Goal: Task Accomplishment & Management: Manage account settings

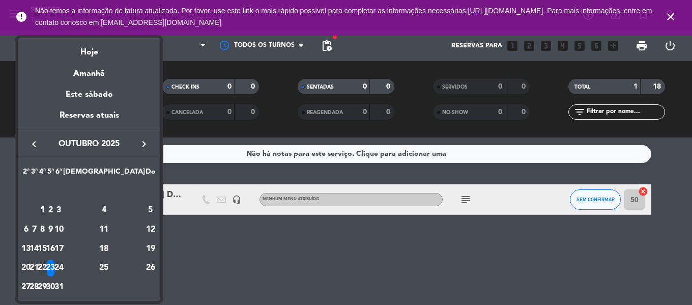
click at [46, 269] on div "22" at bounding box center [43, 268] width 8 height 17
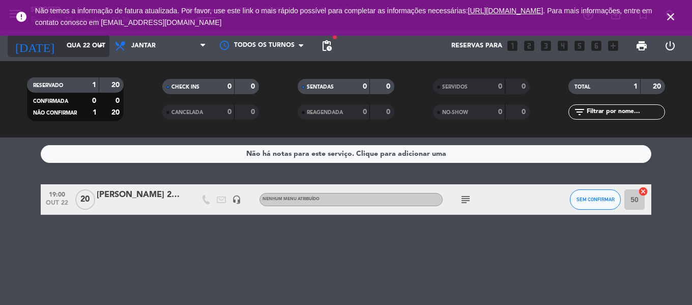
click at [65, 54] on input "Qua 22 out" at bounding box center [105, 45] width 86 height 17
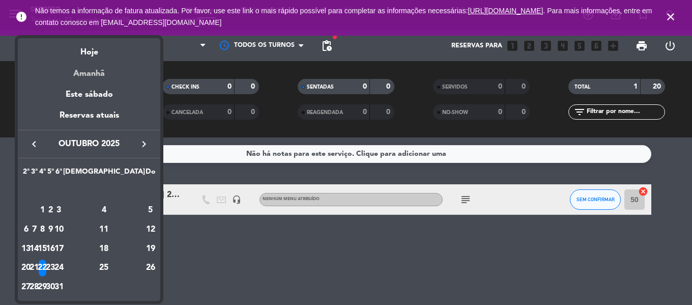
click at [91, 72] on div "Amanhã" at bounding box center [89, 70] width 143 height 21
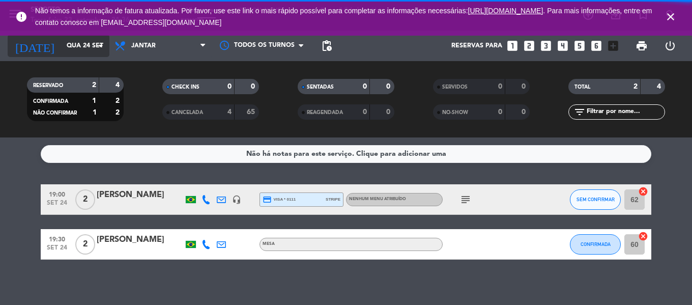
click at [62, 47] on input "Qua 24 set" at bounding box center [105, 45] width 86 height 17
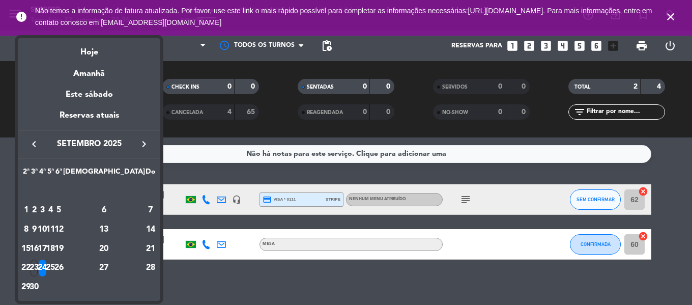
click at [54, 267] on div "25" at bounding box center [51, 268] width 8 height 17
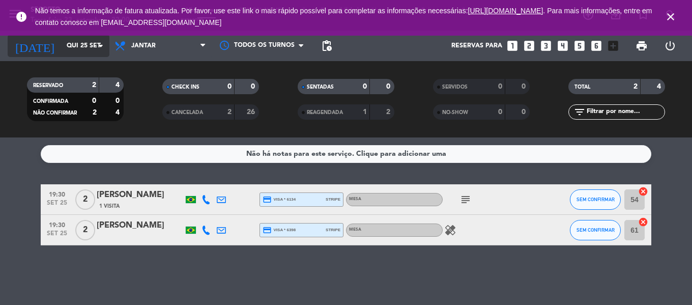
click at [65, 41] on input "Qui 25 set" at bounding box center [105, 45] width 86 height 17
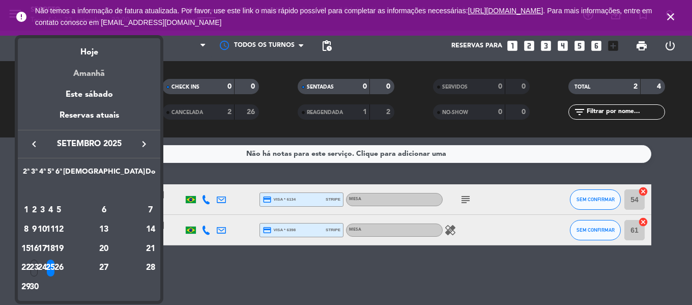
click at [78, 73] on div "Amanhã" at bounding box center [89, 70] width 143 height 21
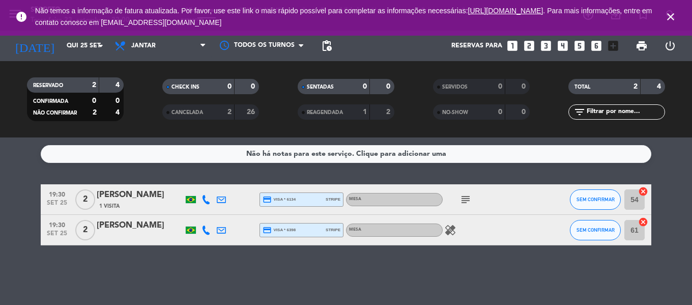
type input "Qua 24 set"
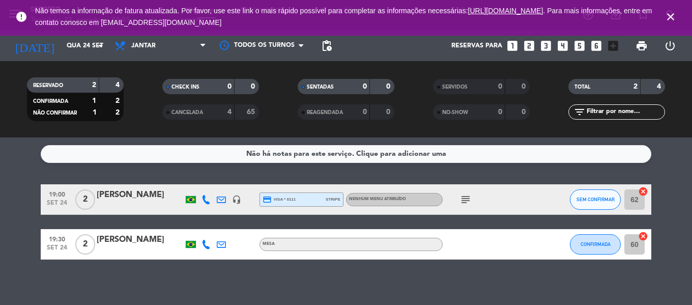
click at [467, 198] on icon "subject" at bounding box center [466, 199] width 12 height 12
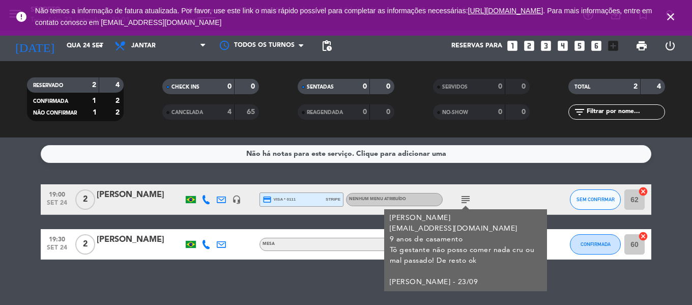
click at [467, 198] on icon "subject" at bounding box center [466, 199] width 12 height 12
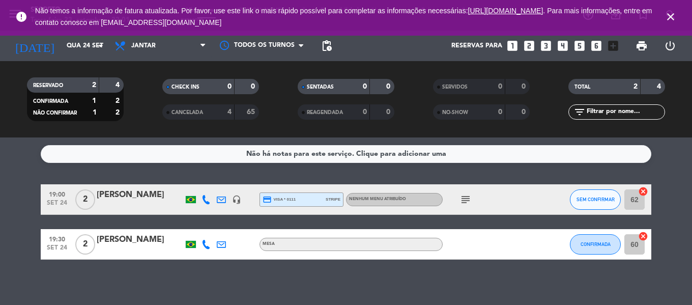
click at [645, 188] on icon "cancel" at bounding box center [643, 191] width 10 height 10
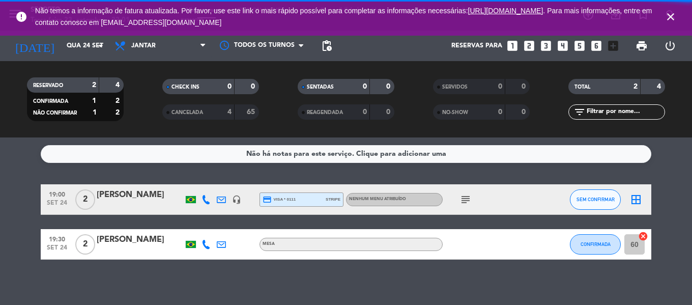
click at [637, 202] on icon "border_all" at bounding box center [636, 199] width 12 height 12
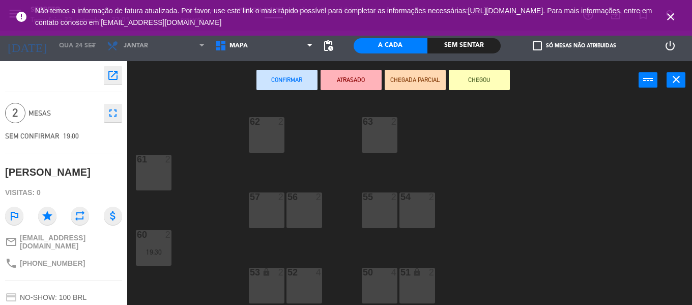
click at [381, 143] on div "63 2" at bounding box center [380, 135] width 36 height 36
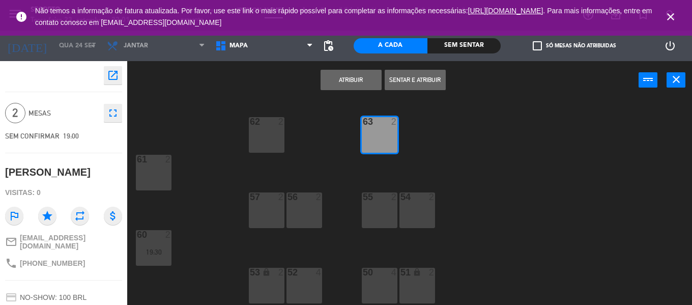
click at [340, 77] on button "Atribuir" at bounding box center [351, 80] width 61 height 20
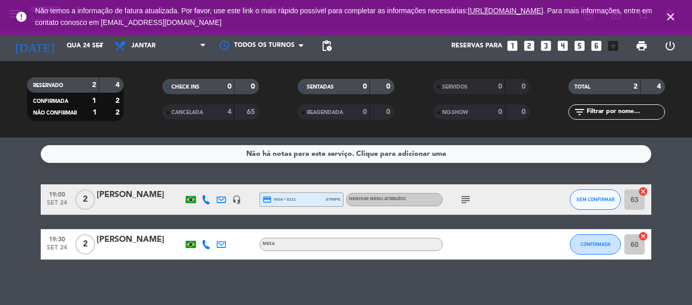
click at [127, 196] on div "[PERSON_NAME]" at bounding box center [140, 194] width 87 height 13
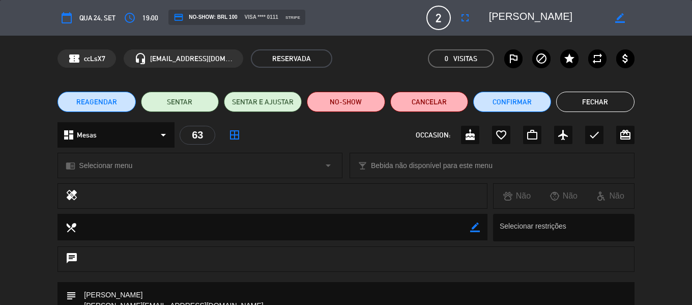
drag, startPoint x: 554, startPoint y: 19, endPoint x: 487, endPoint y: 21, distance: 67.2
click at [487, 21] on div "border_color" at bounding box center [558, 18] width 153 height 18
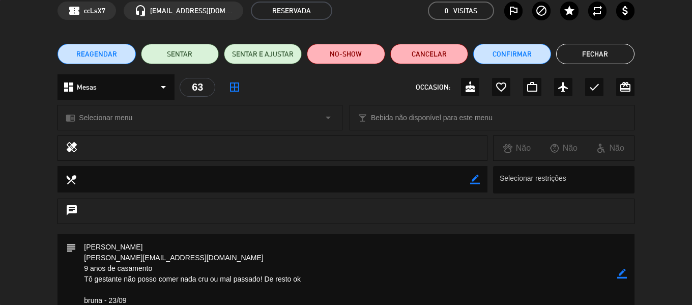
scroll to position [102, 0]
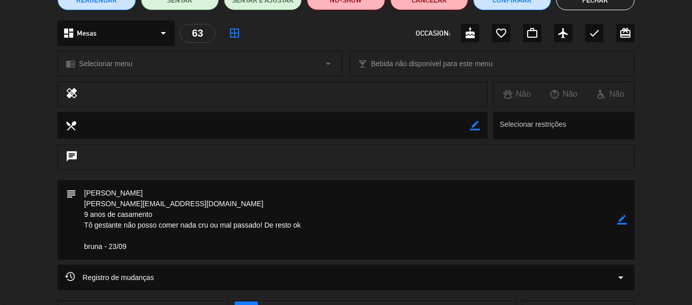
drag, startPoint x: 81, startPoint y: 218, endPoint x: 261, endPoint y: 223, distance: 180.2
click at [261, 223] on textarea at bounding box center [346, 219] width 541 height 79
click at [582, 4] on button "Fechar" at bounding box center [595, 0] width 78 height 20
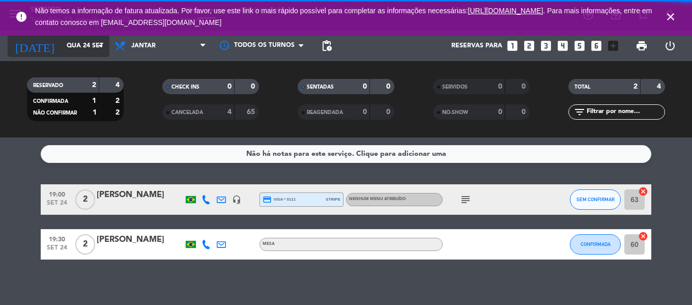
click at [71, 48] on input "Qua 24 set" at bounding box center [105, 45] width 86 height 17
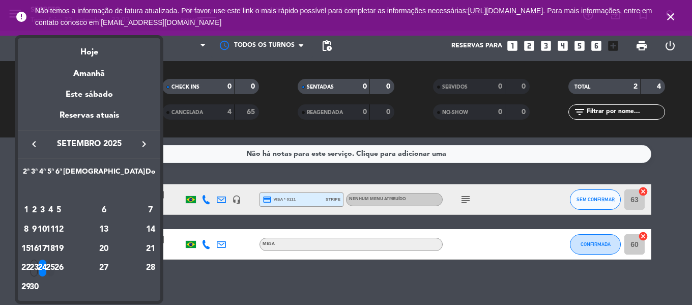
click at [54, 264] on div "25" at bounding box center [51, 268] width 8 height 17
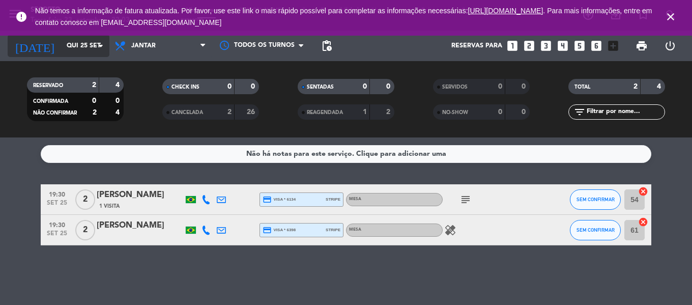
click at [63, 47] on input "Qui 25 set" at bounding box center [105, 45] width 86 height 17
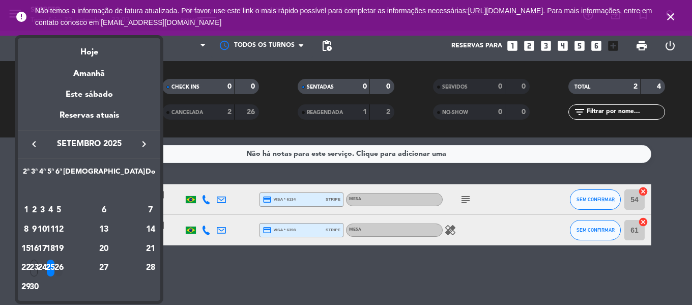
click at [63, 272] on div "26" at bounding box center [59, 268] width 8 height 17
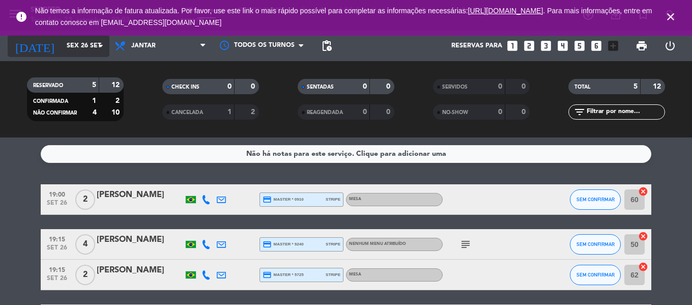
click at [69, 47] on input "Sex 26 set" at bounding box center [105, 45] width 86 height 17
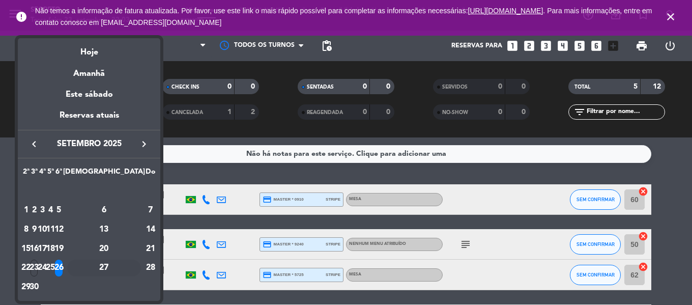
click at [126, 265] on div "27" at bounding box center [104, 268] width 74 height 17
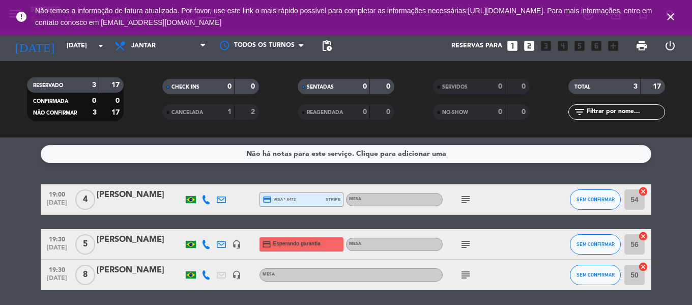
click at [214, 109] on div "1" at bounding box center [222, 112] width 20 height 12
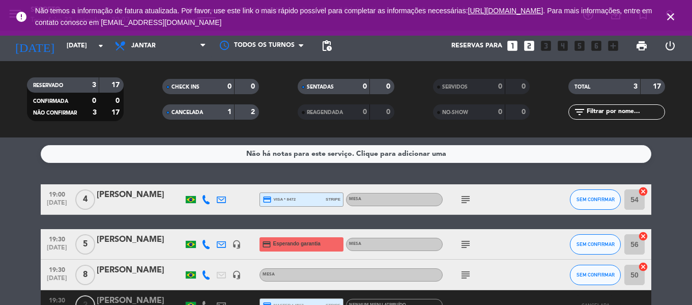
click at [214, 109] on div "1" at bounding box center [222, 112] width 20 height 12
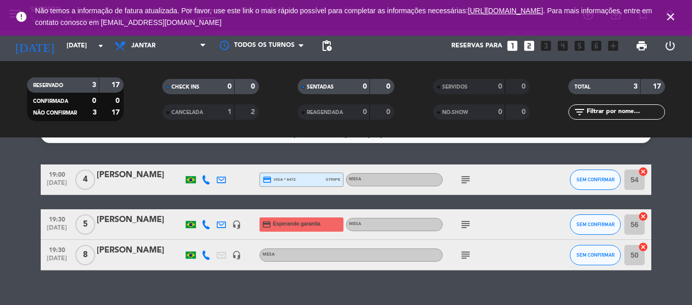
scroll to position [36, 0]
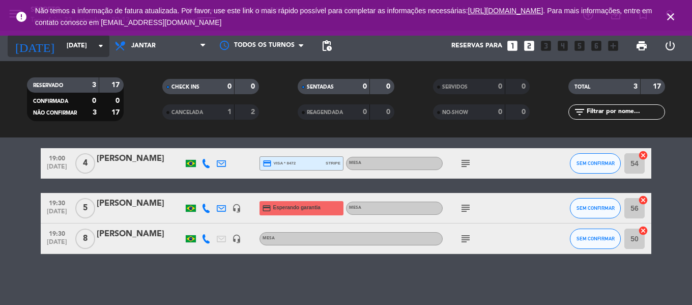
click at [68, 43] on input "[DATE]" at bounding box center [105, 45] width 86 height 17
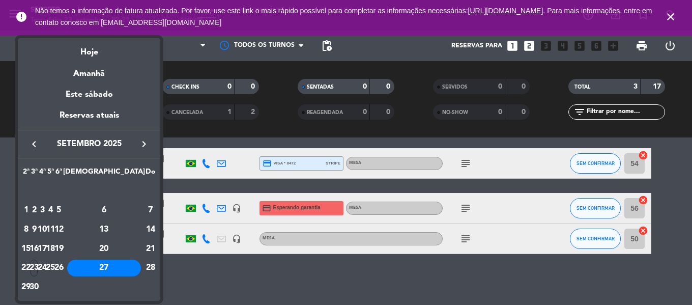
click at [254, 289] on div at bounding box center [346, 152] width 692 height 305
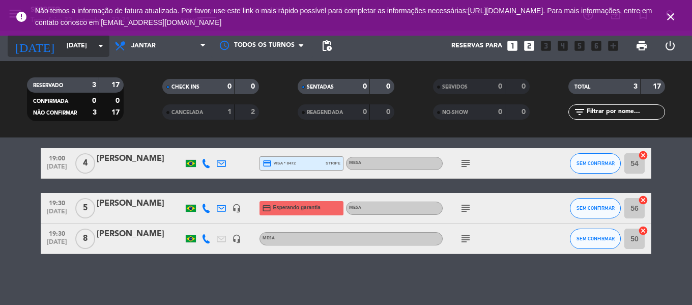
click at [62, 46] on input "[DATE]" at bounding box center [105, 45] width 86 height 17
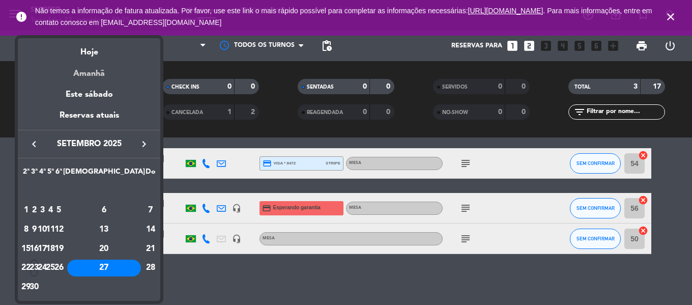
click at [84, 74] on div "Amanhã" at bounding box center [89, 70] width 143 height 21
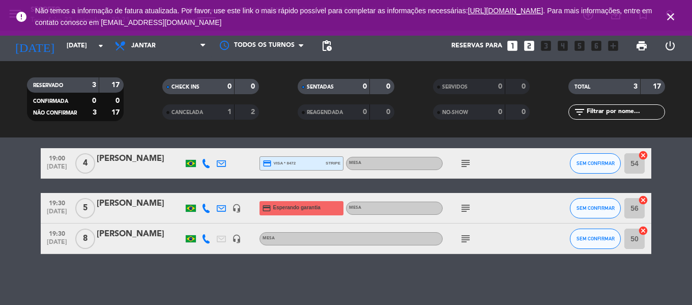
type input "Qua 24 set"
